Goal: Task Accomplishment & Management: Use online tool/utility

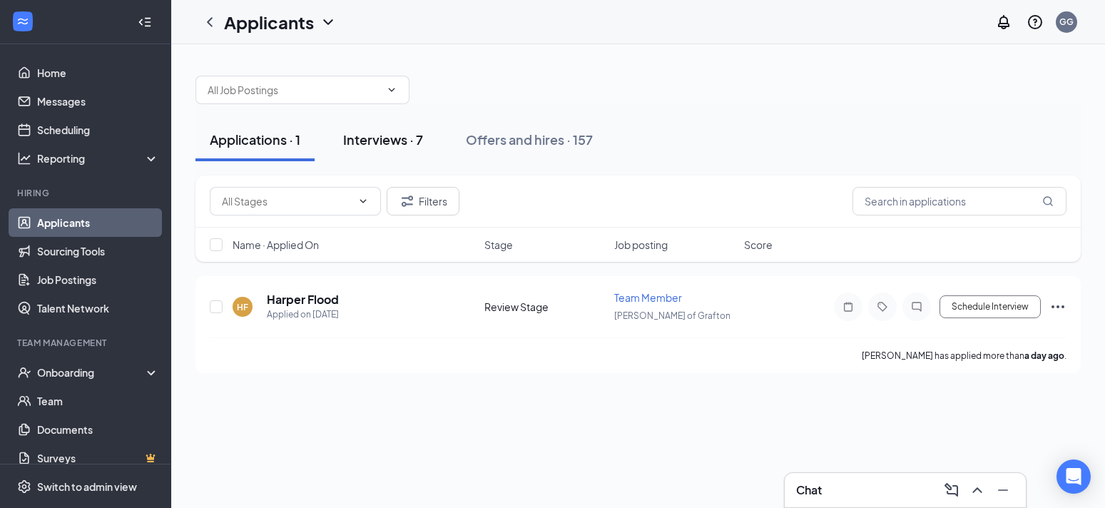
click at [392, 140] on div "Interviews · 7" at bounding box center [383, 139] width 80 height 18
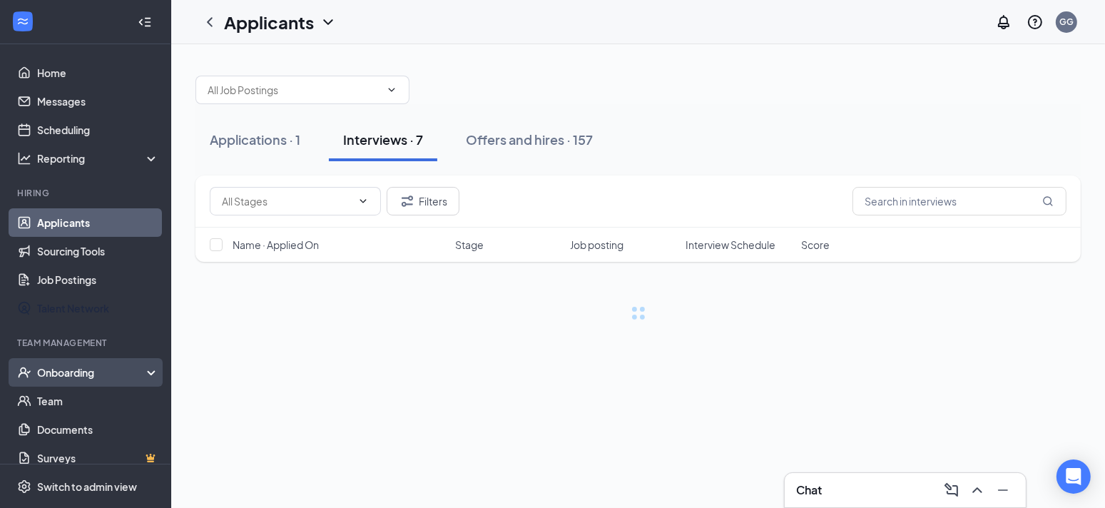
click at [89, 372] on div "Onboarding" at bounding box center [92, 372] width 110 height 14
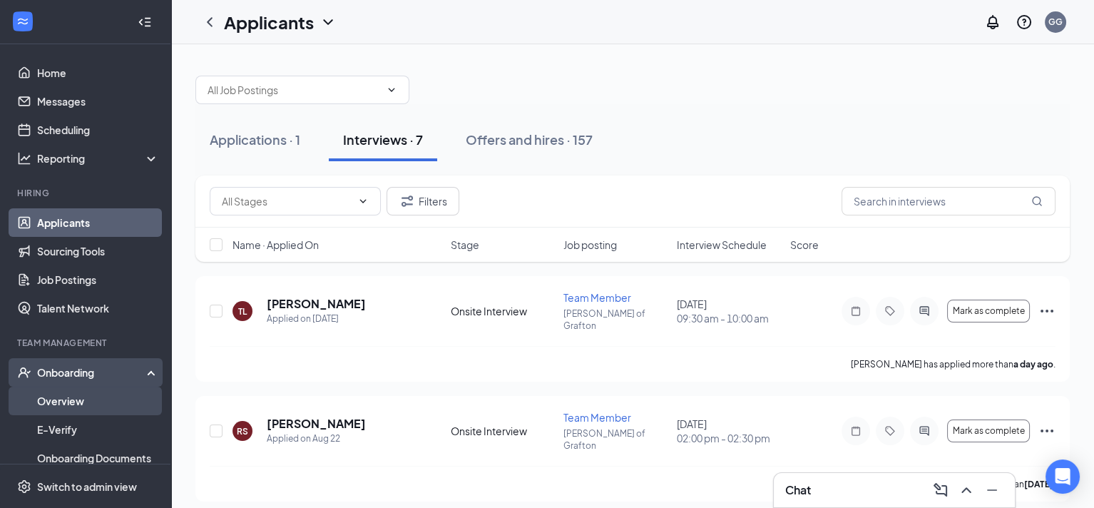
click at [80, 401] on link "Overview" at bounding box center [98, 400] width 122 height 29
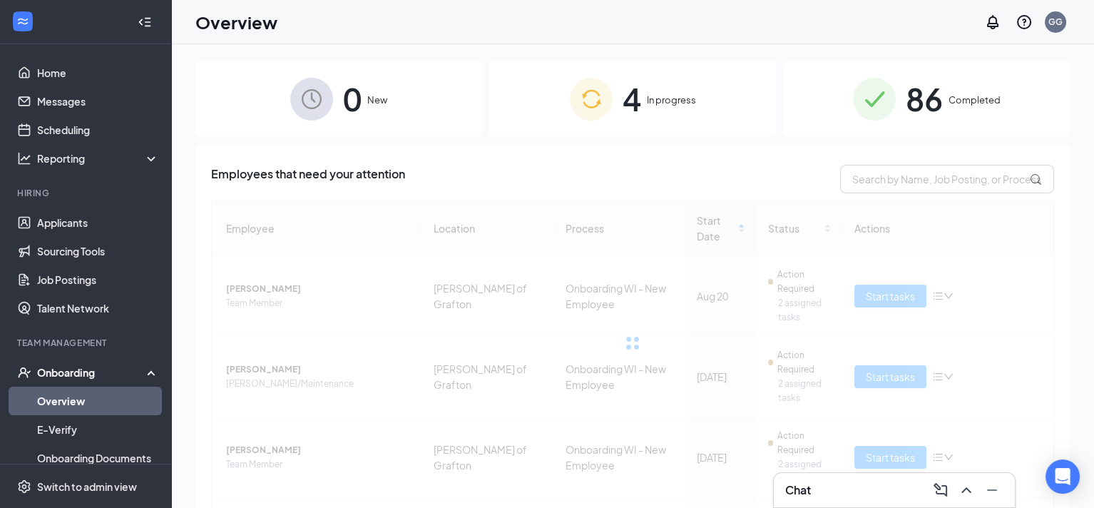
click at [635, 114] on span "4" at bounding box center [632, 98] width 19 height 49
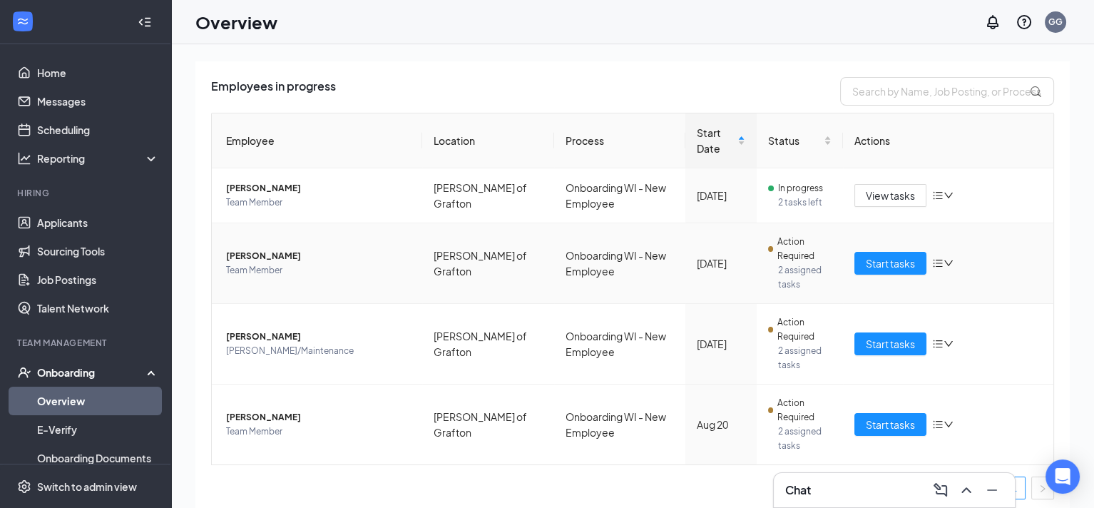
scroll to position [93, 0]
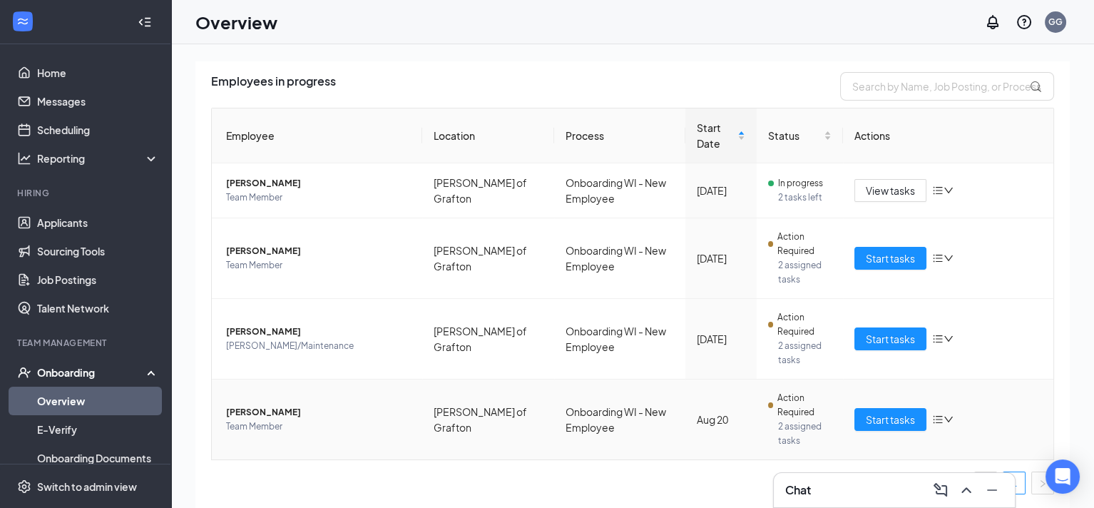
click at [334, 414] on span "[PERSON_NAME]" at bounding box center [318, 412] width 185 height 14
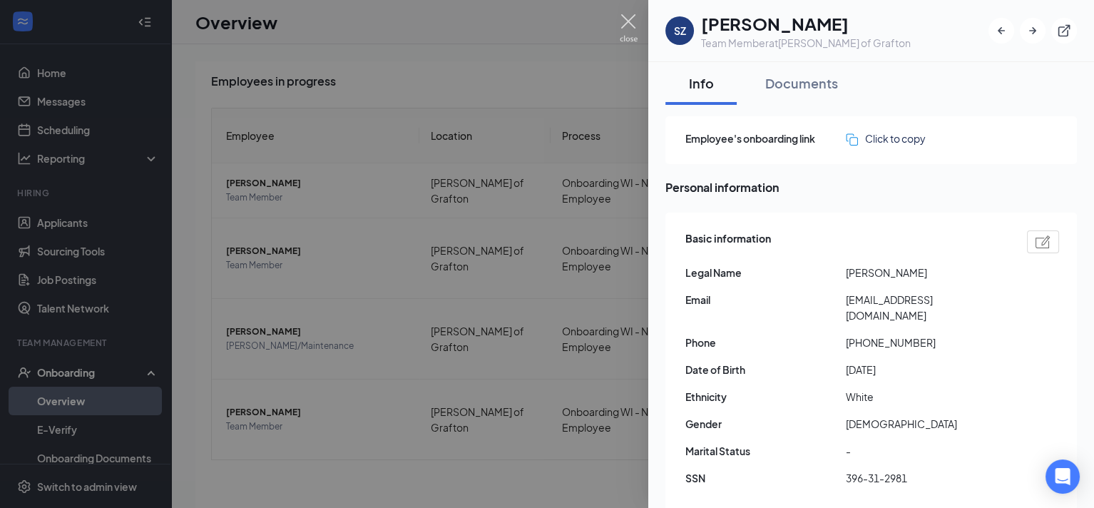
drag, startPoint x: 625, startPoint y: 21, endPoint x: 646, endPoint y: 115, distance: 95.8
click at [625, 21] on img at bounding box center [629, 28] width 18 height 28
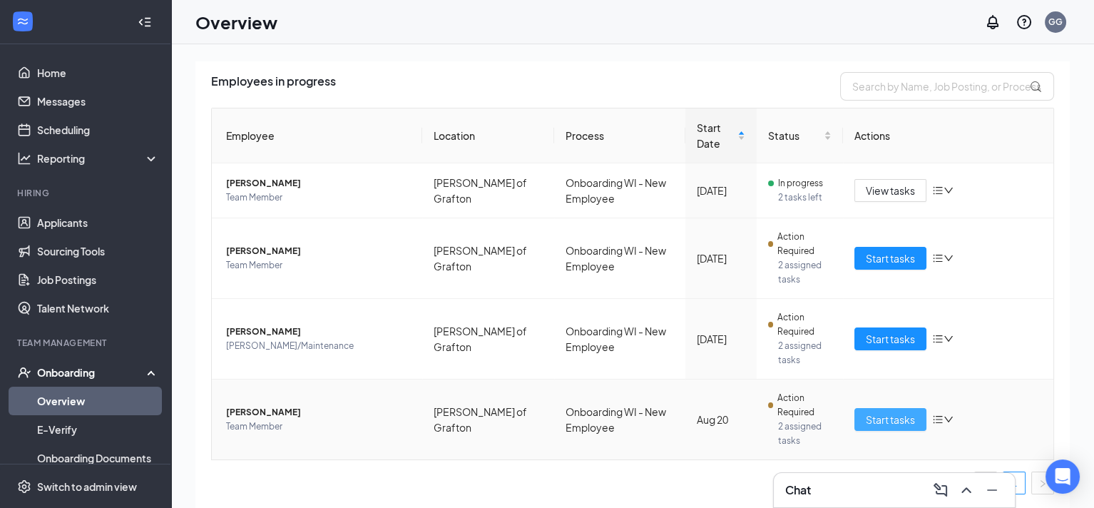
click at [875, 422] on span "Start tasks" at bounding box center [890, 419] width 49 height 16
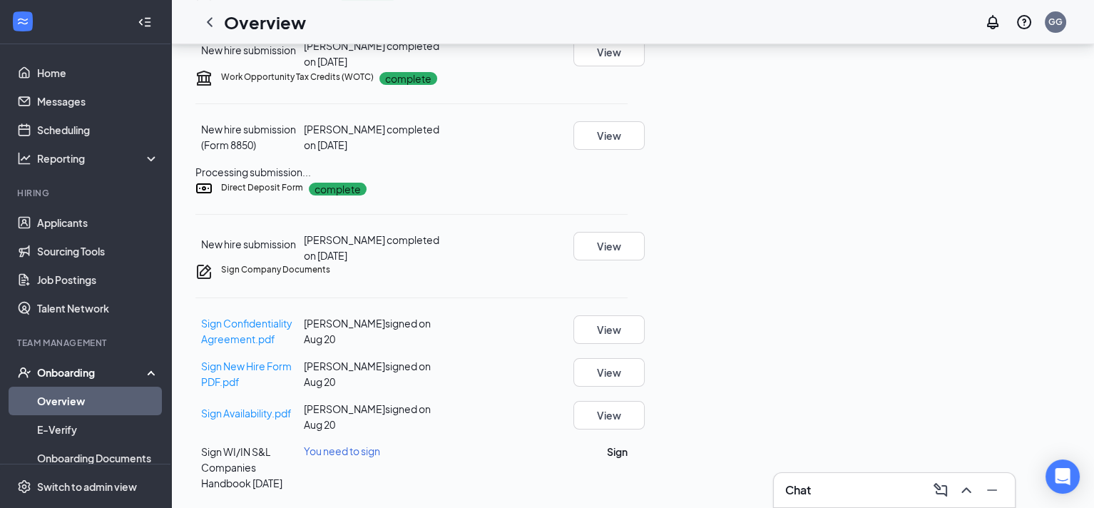
scroll to position [550, 0]
click at [573, 122] on div at bounding box center [510, 121] width 126 height 1
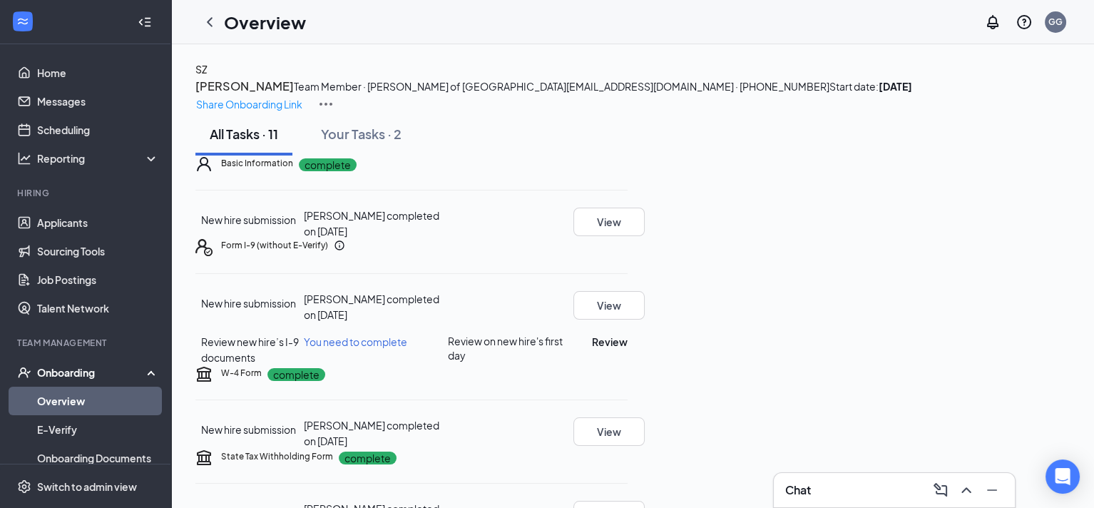
scroll to position [0, 0]
